Goal: Information Seeking & Learning: Learn about a topic

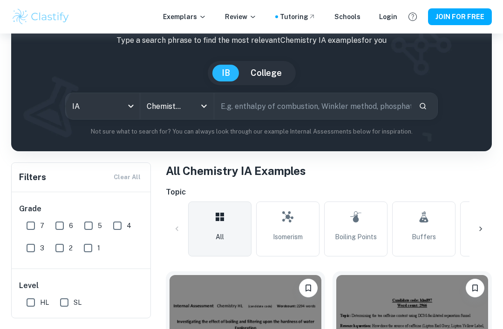
scroll to position [51, 0]
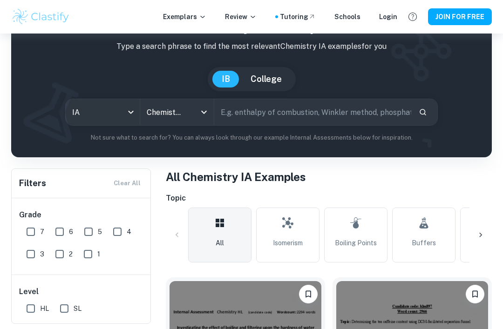
click at [336, 121] on input "text" at bounding box center [312, 112] width 197 height 26
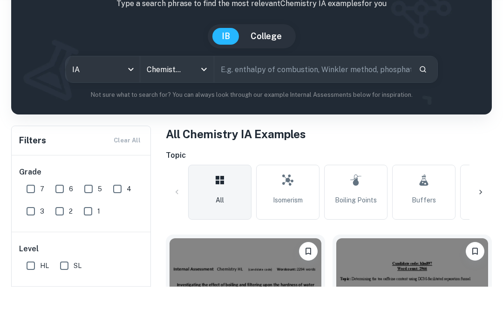
paste input "Loremip 5 – dolor sitametco A elitseddoe t in UTLA etdoloremag a, enima mini ve…"
type input "Loremip 5 – dolor sitametco A elitseddoe t in UTLA etdoloremag a, enima mini ve…"
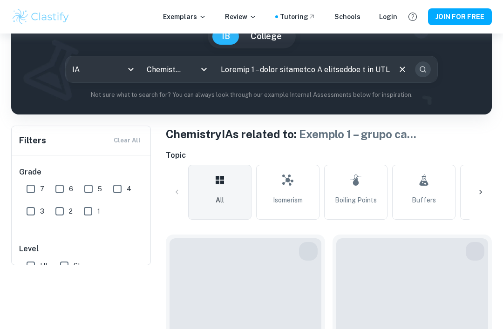
click at [423, 74] on icon "Search" at bounding box center [423, 69] width 8 height 8
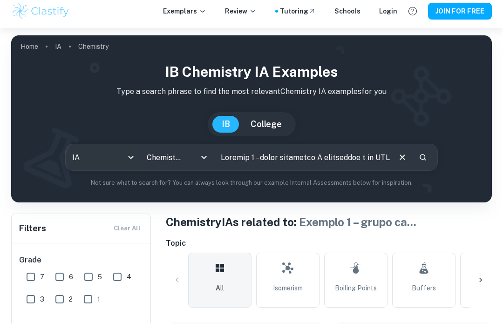
scroll to position [23, 0]
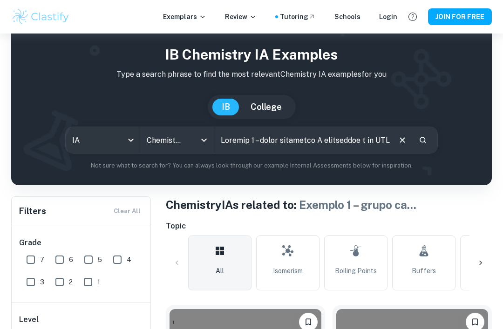
click at [420, 145] on button "Search" at bounding box center [423, 140] width 16 height 16
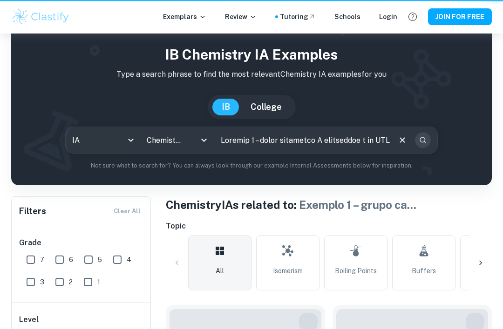
click at [419, 144] on icon "Search" at bounding box center [423, 140] width 8 height 8
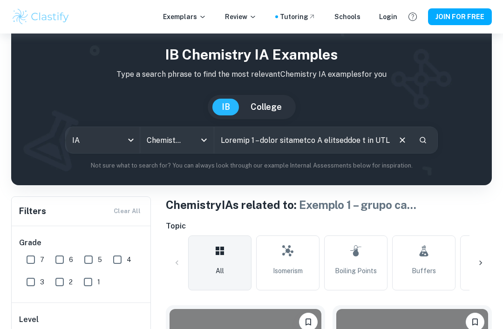
scroll to position [0, 0]
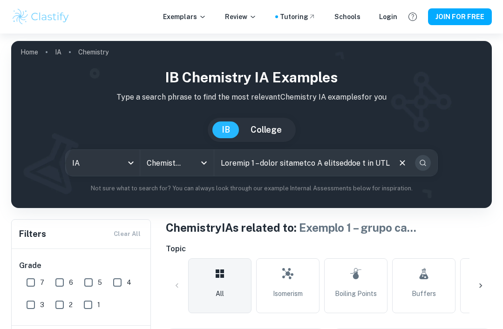
click at [418, 162] on button "Search" at bounding box center [423, 163] width 16 height 16
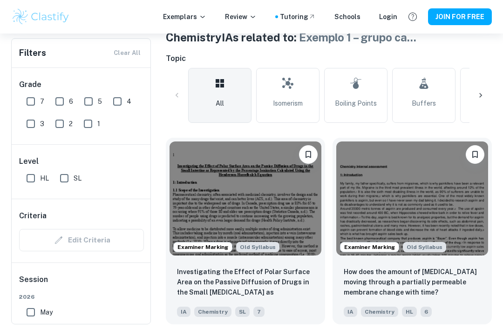
scroll to position [188, 0]
